Goal: Information Seeking & Learning: Learn about a topic

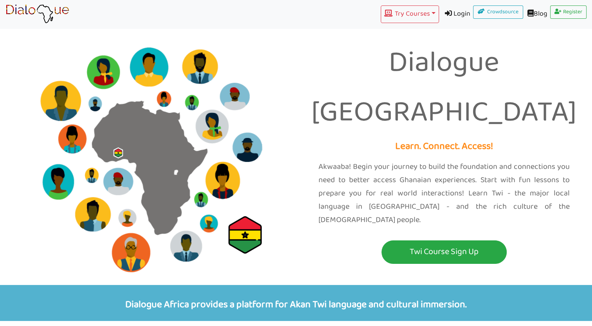
scroll to position [39, 0]
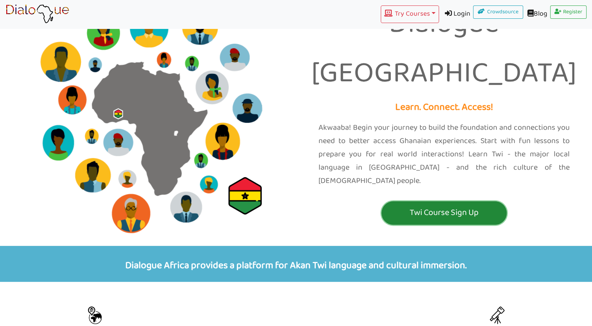
click at [441, 206] on p "Twi Course Sign Up" at bounding box center [444, 213] width 121 height 14
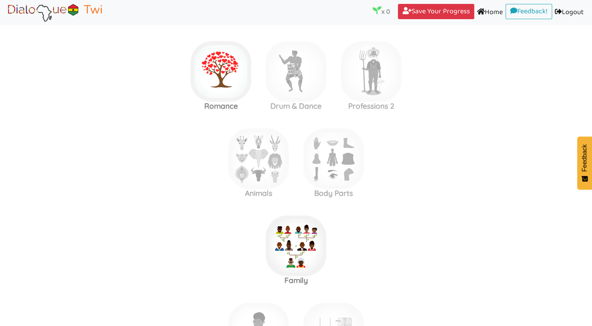
scroll to position [1213, 0]
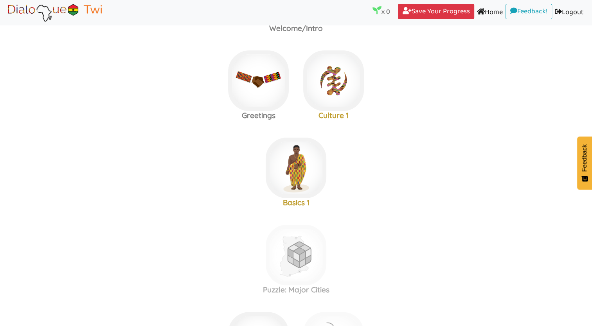
scroll to position [39, 0]
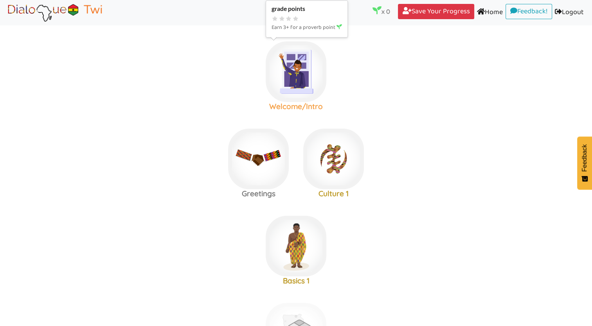
click at [307, 84] on img at bounding box center [296, 71] width 61 height 61
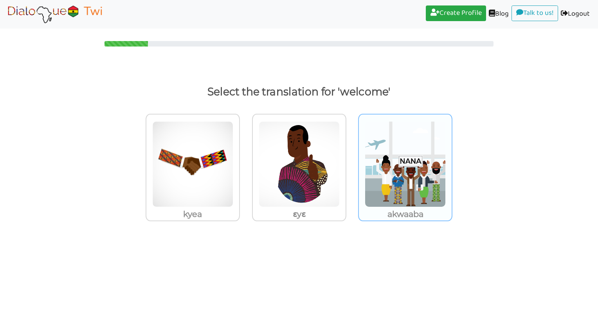
click at [404, 140] on img at bounding box center [405, 164] width 81 height 86
click at [452, 157] on input "akwaaba" at bounding box center [455, 160] width 6 height 6
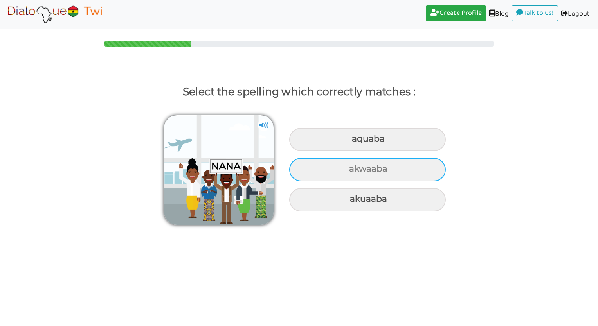
click at [396, 165] on div "akwaaba" at bounding box center [367, 169] width 157 height 23
click at [353, 167] on input "akwaaba" at bounding box center [350, 169] width 5 height 5
radio input "true"
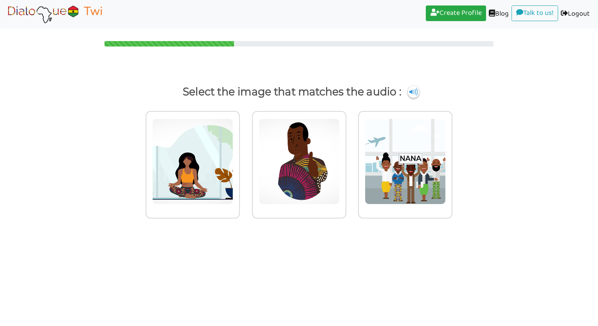
click at [80, 18] on img at bounding box center [54, 14] width 99 height 20
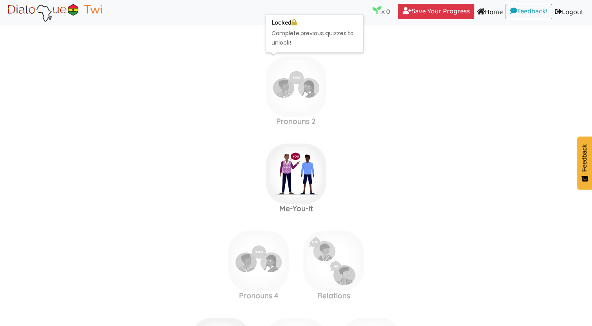
scroll to position [431, 0]
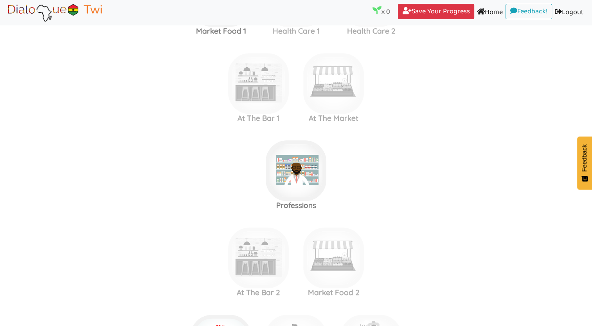
scroll to position [939, 0]
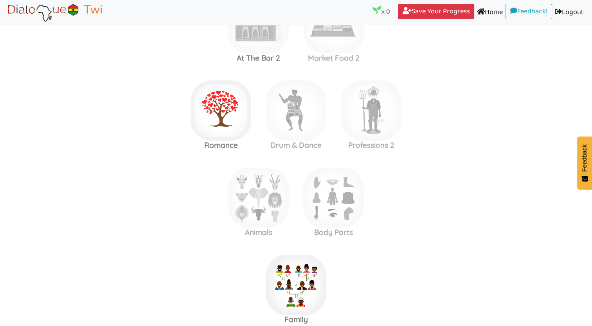
scroll to position [1135, 0]
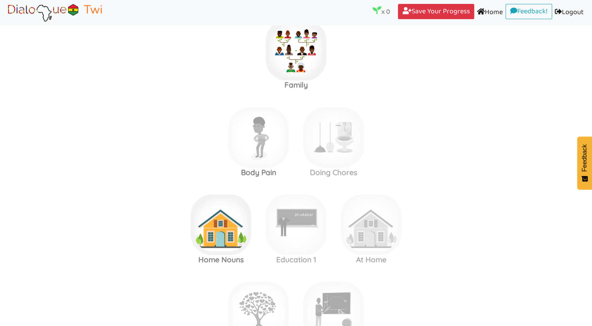
scroll to position [1370, 0]
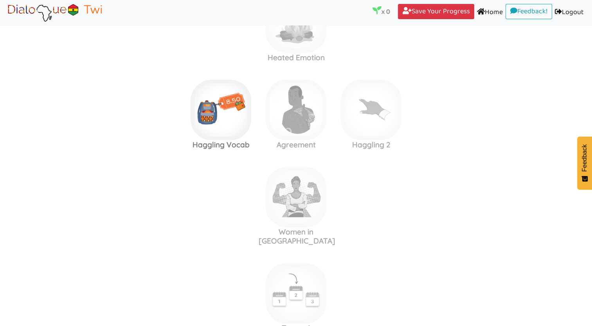
scroll to position [2309, 0]
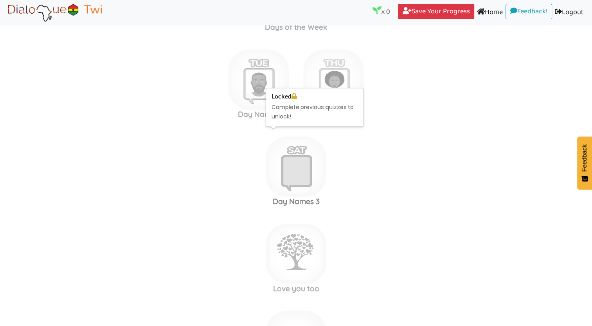
scroll to position [3445, 0]
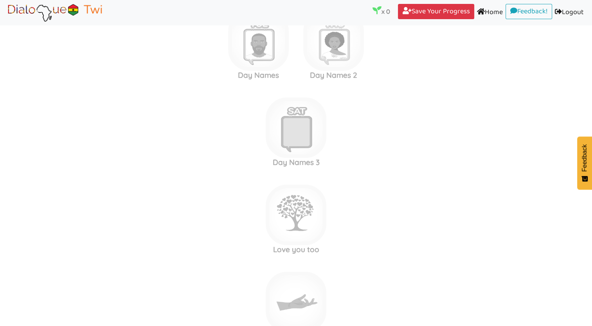
click at [5, 22] on area at bounding box center [5, 22] width 0 height 0
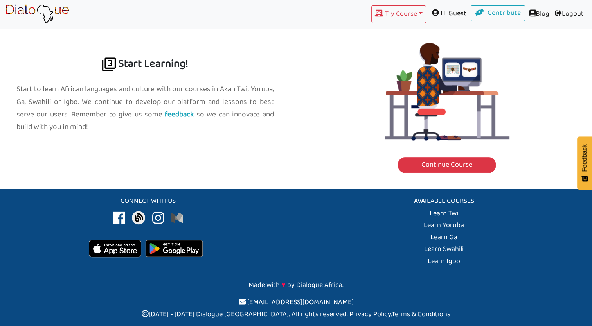
scroll to position [872, 0]
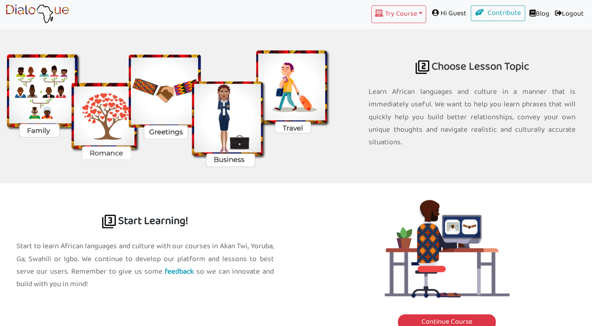
scroll to position [690, 0]
